Goal: Information Seeking & Learning: Learn about a topic

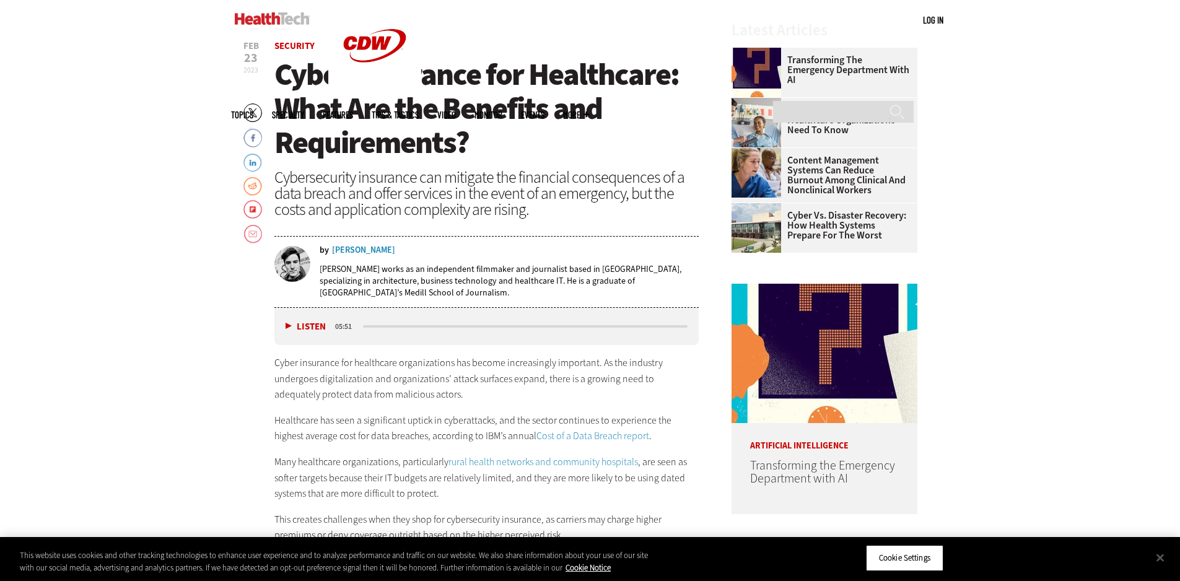
scroll to position [558, 0]
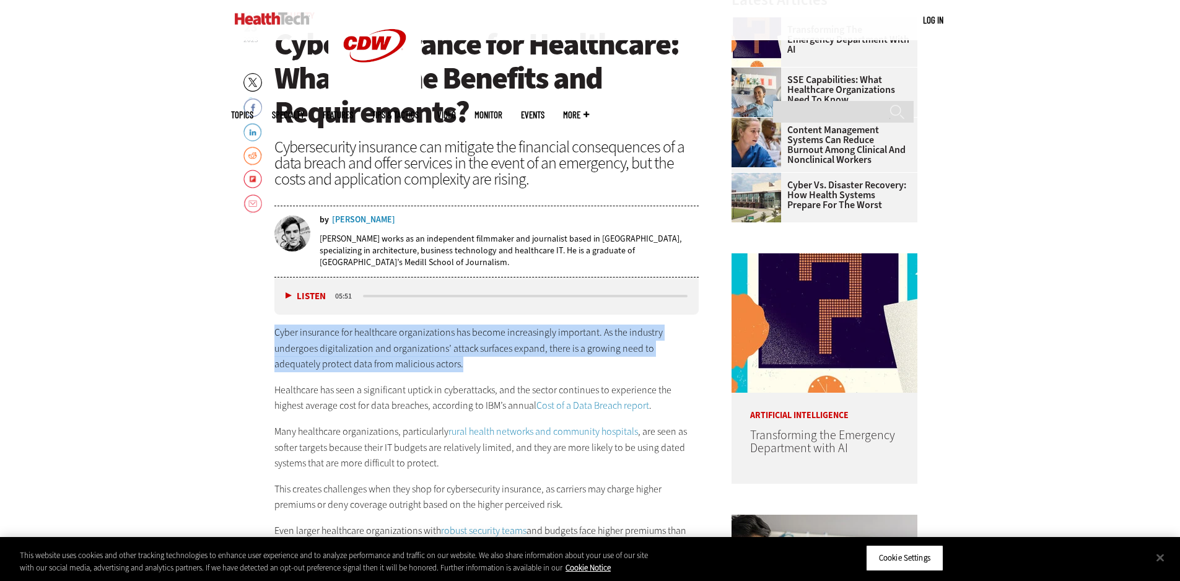
drag, startPoint x: 274, startPoint y: 331, endPoint x: 426, endPoint y: 366, distance: 155.7
click at [426, 366] on p "Cyber insurance for healthcare organizations has become increasingly important.…" at bounding box center [486, 349] width 425 height 48
copy p "Cyber insurance for healthcare organizations has become increasingly important.…"
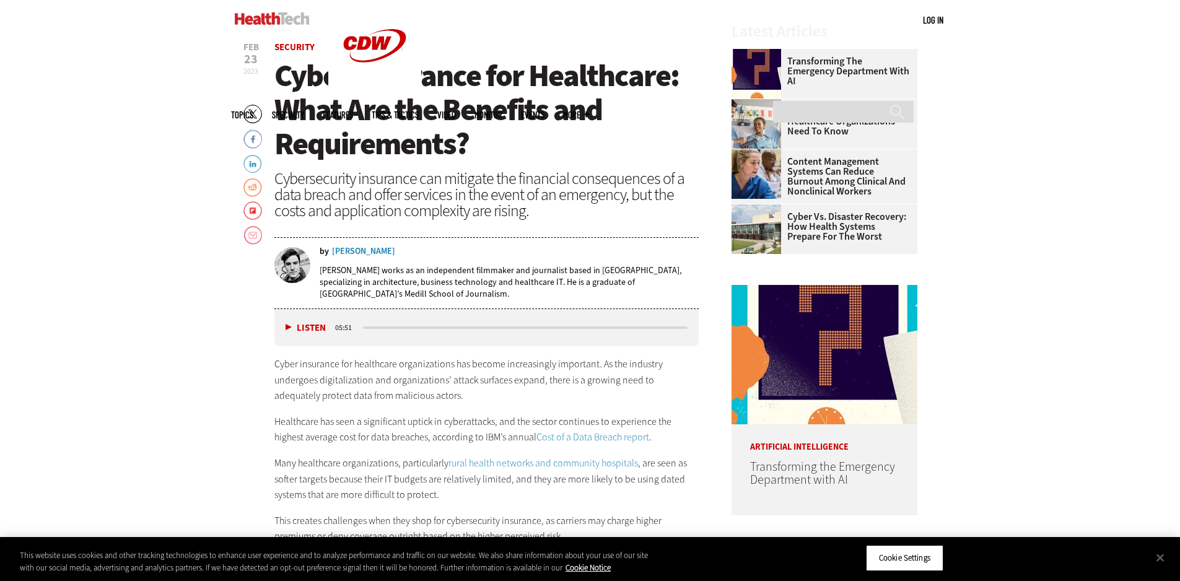
scroll to position [496, 0]
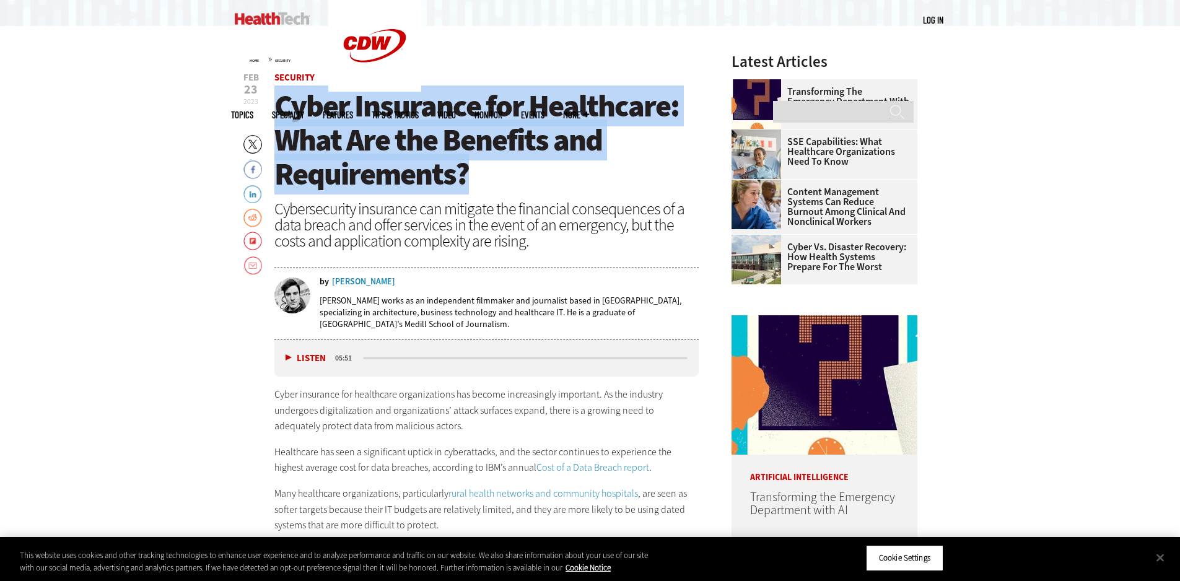
drag, startPoint x: 276, startPoint y: 105, endPoint x: 475, endPoint y: 152, distance: 204.3
click at [493, 186] on h1 "Cyber Insurance for Healthcare: What Are the Benefits and Requirements?" at bounding box center [486, 140] width 425 height 102
copy span "Cyber Insurance for Healthcare: What Are the Benefits and Requirements?"
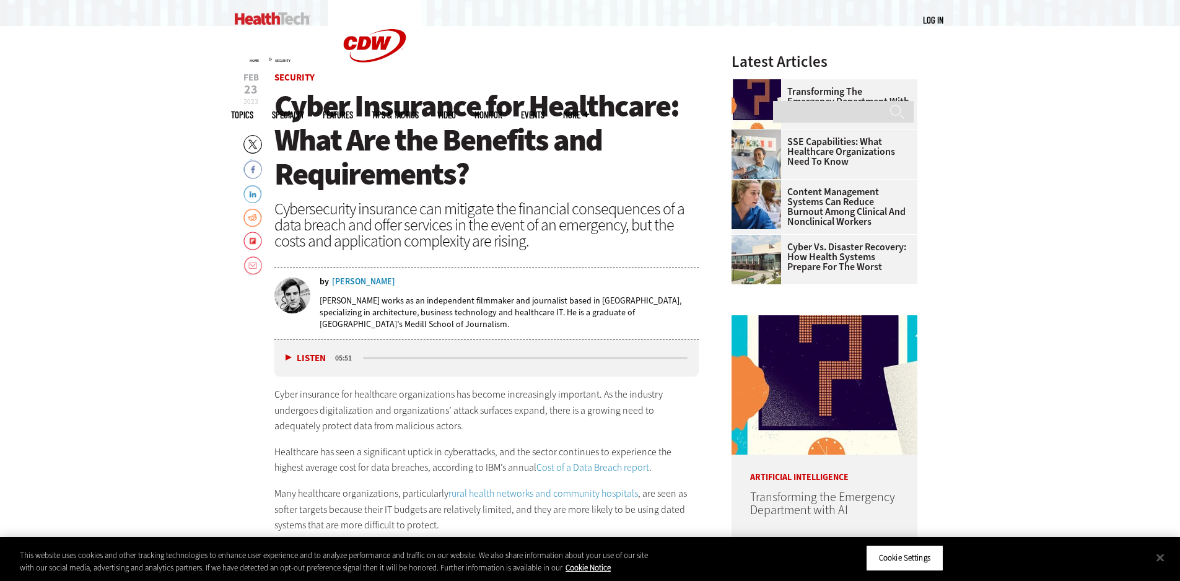
click at [505, 197] on header "[DATE] Twitter Facebook LinkedIn Reddit Flipboard Email Security Cyber Insuranc…" at bounding box center [486, 206] width 425 height 266
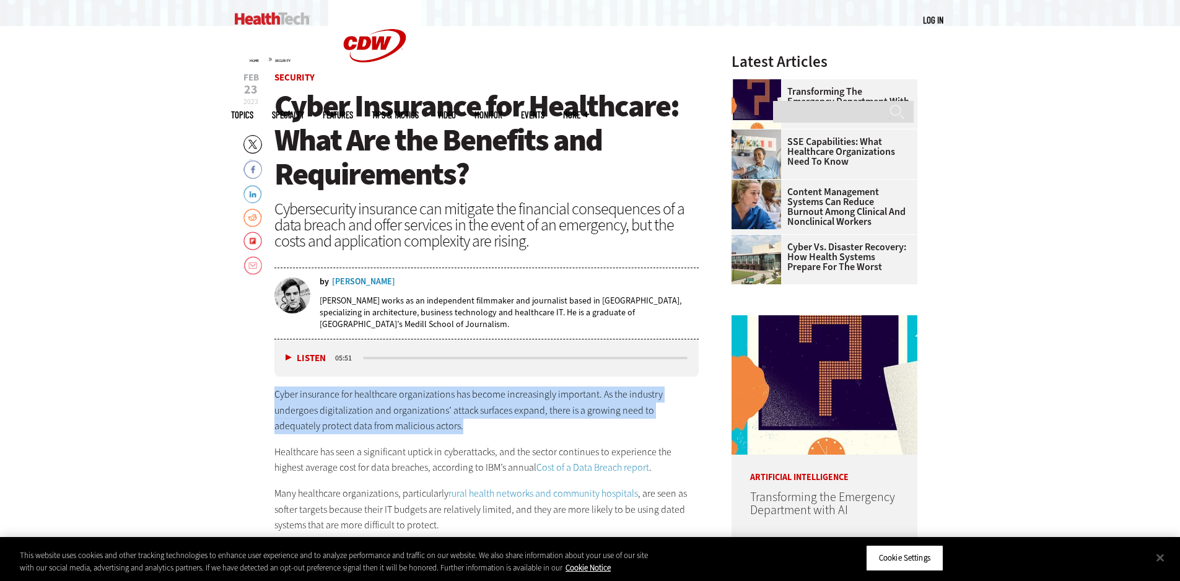
drag, startPoint x: 274, startPoint y: 395, endPoint x: 430, endPoint y: 431, distance: 159.4
click at [430, 431] on p "Cyber insurance for healthcare organizations has become increasingly important.…" at bounding box center [486, 411] width 425 height 48
copy p "Cyber insurance for healthcare organizations has become increasingly important.…"
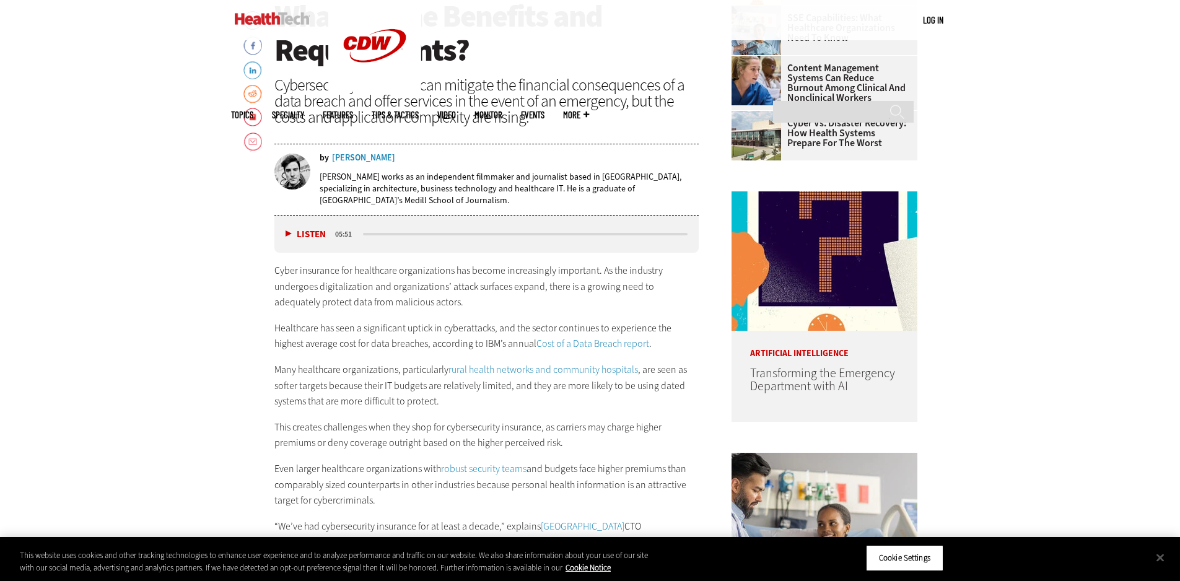
scroll to position [681, 0]
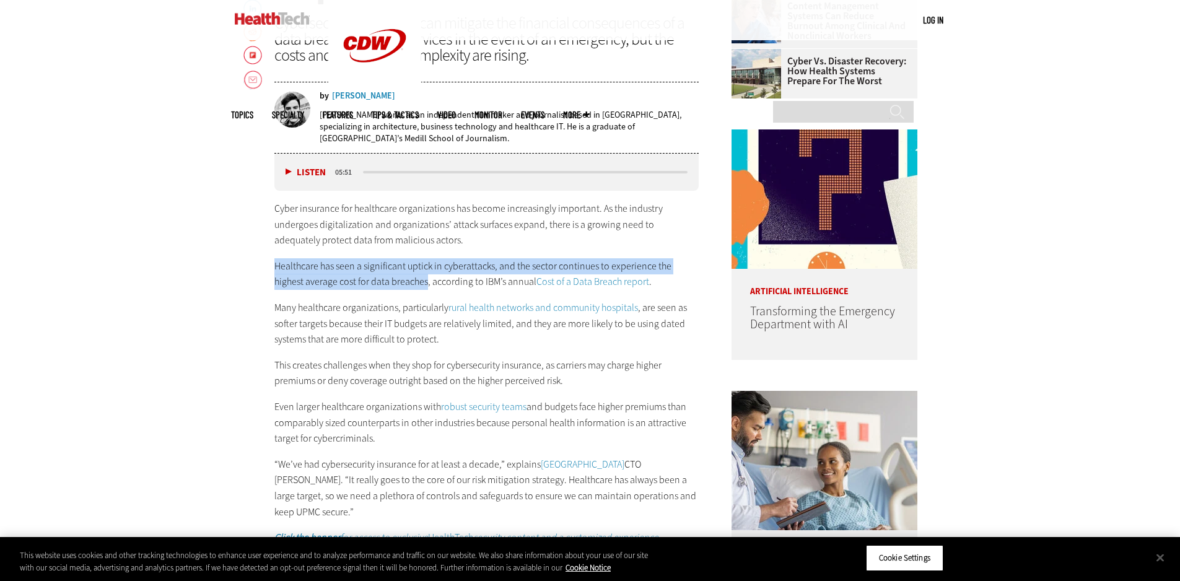
drag, startPoint x: 274, startPoint y: 266, endPoint x: 395, endPoint y: 286, distance: 121.9
click at [395, 286] on p "Healthcare has seen a significant uptick in cyberattacks, and the sector contin…" at bounding box center [486, 274] width 425 height 32
copy p "Healthcare has seen a significant uptick in cyberattacks, and the sector contin…"
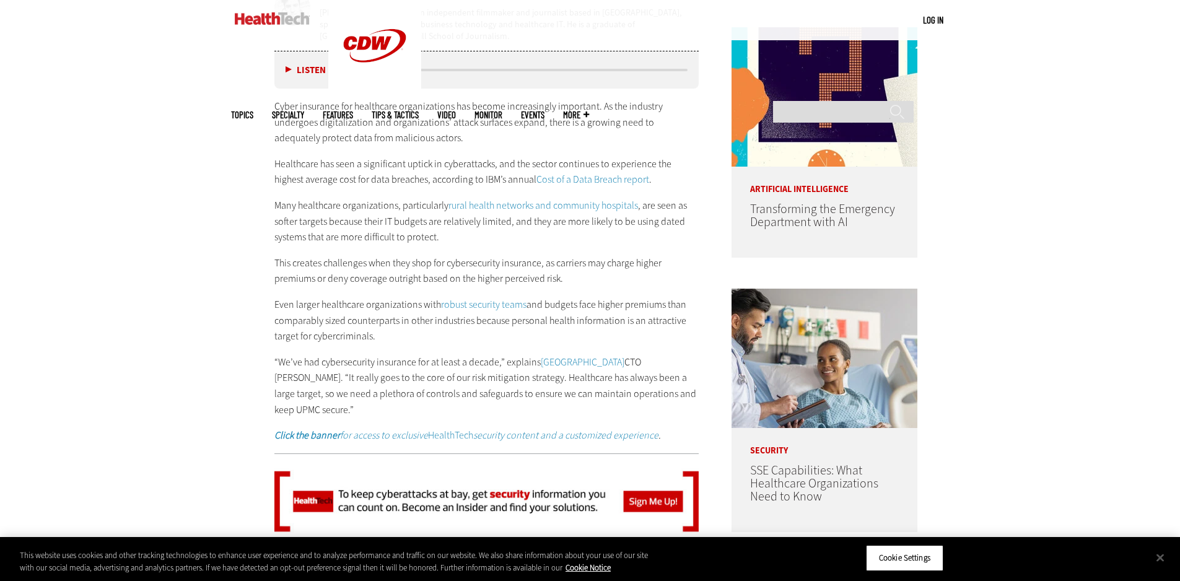
scroll to position [805, 0]
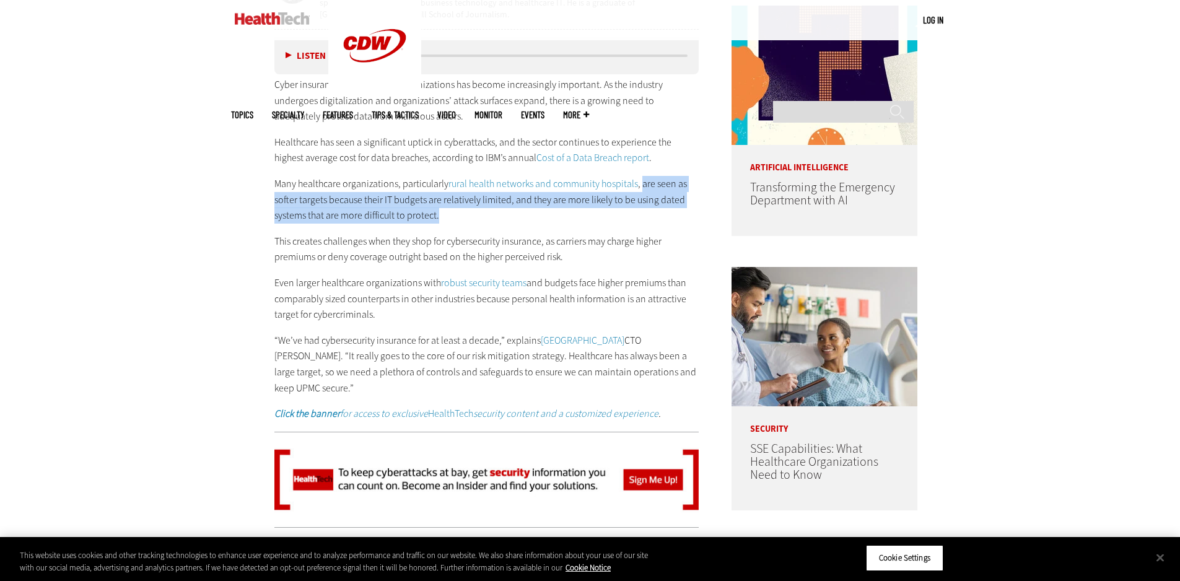
drag, startPoint x: 640, startPoint y: 184, endPoint x: 689, endPoint y: 209, distance: 55.7
click at [689, 209] on p "Many healthcare organizations, particularly rural health networks and community…" at bounding box center [486, 200] width 425 height 48
copy p "are seen as softer targets because their IT budgets are relatively limited, and…"
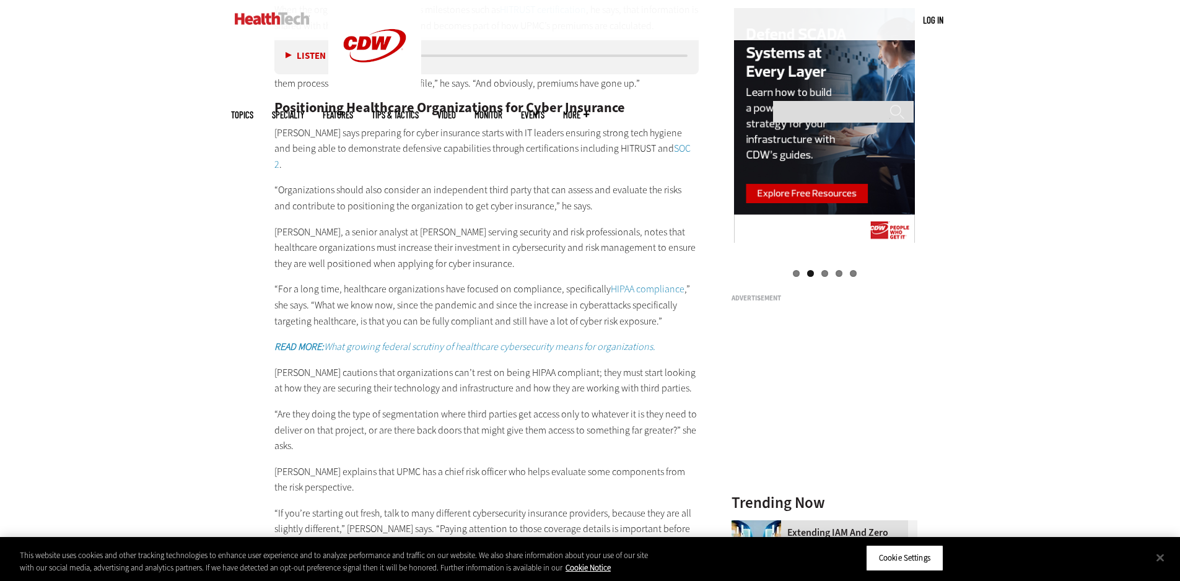
scroll to position [1363, 0]
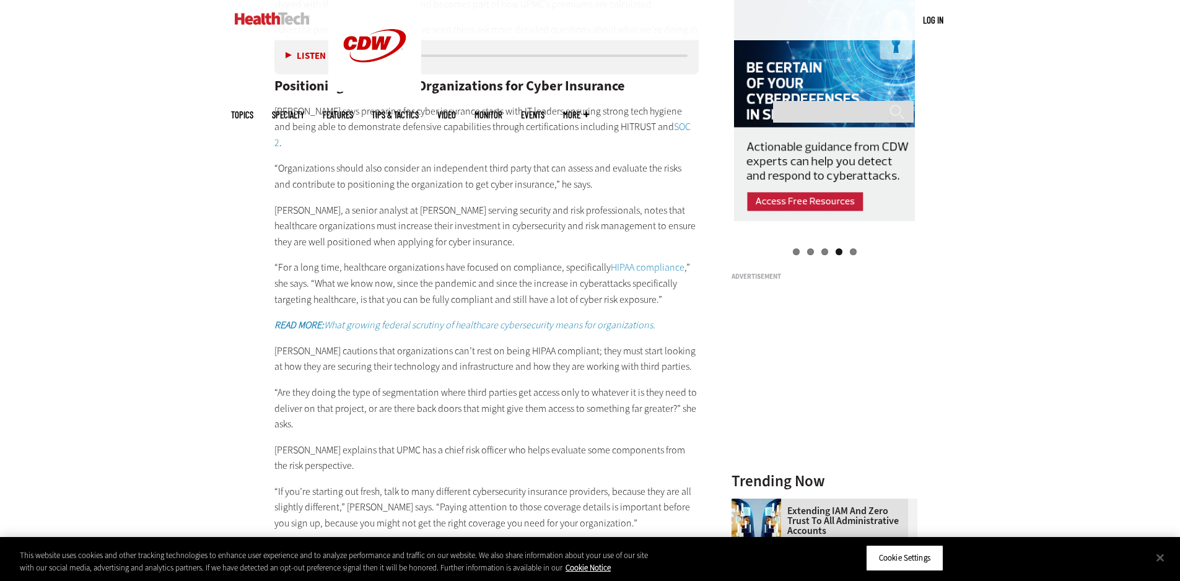
click at [277, 260] on p "“For a long time, healthcare organizations have focused on compliance, specific…" at bounding box center [486, 284] width 425 height 48
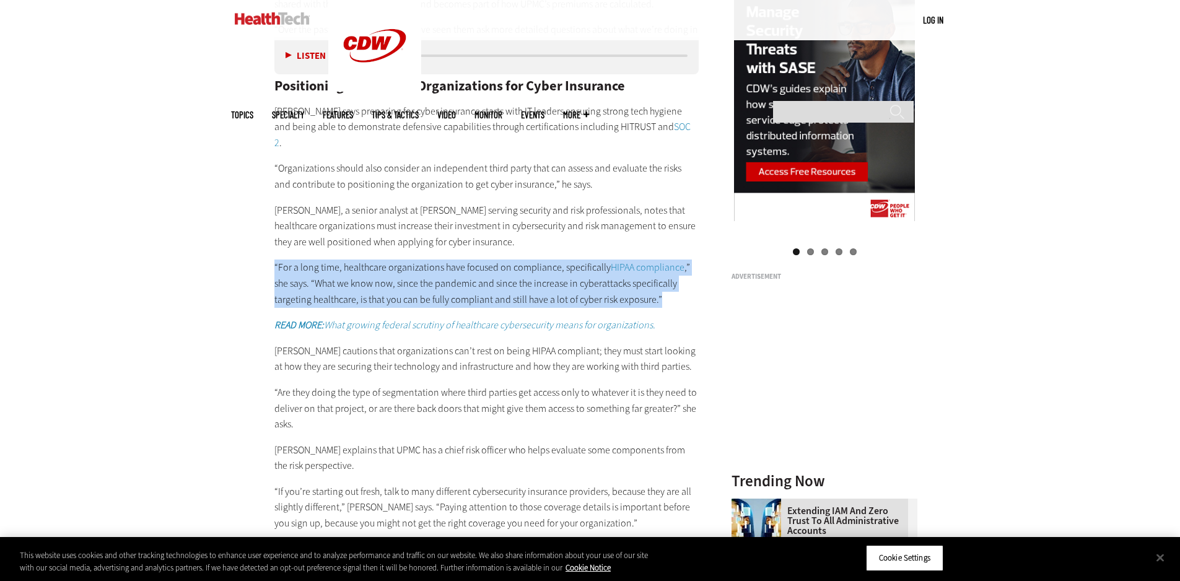
drag, startPoint x: 276, startPoint y: 251, endPoint x: 667, endPoint y: 287, distance: 393.2
click at [667, 287] on p "“For a long time, healthcare organizations have focused on compliance, specific…" at bounding box center [486, 284] width 425 height 48
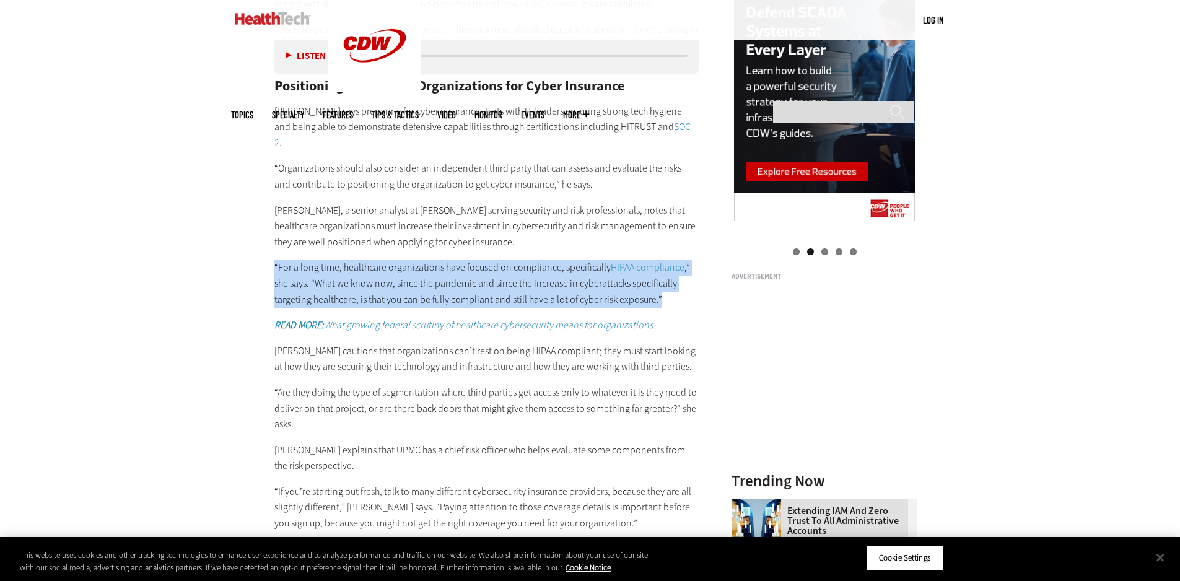
copy p "“For a long time, healthcare organizations have focused on compliance, specific…"
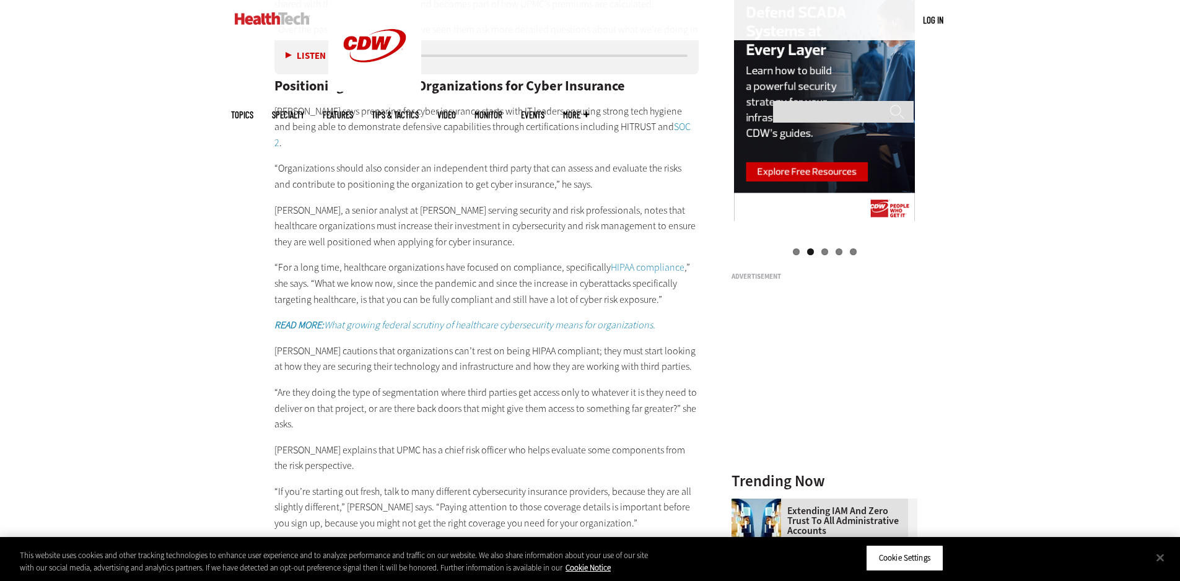
drag, startPoint x: 128, startPoint y: 213, endPoint x: 196, endPoint y: 30, distance: 195.6
click at [133, 209] on div "Become an Insider Sign up [DATE] to receive premium content! Sign Up MENU Log i…" at bounding box center [590, 232] width 1180 height 3191
